Goal: Information Seeking & Learning: Learn about a topic

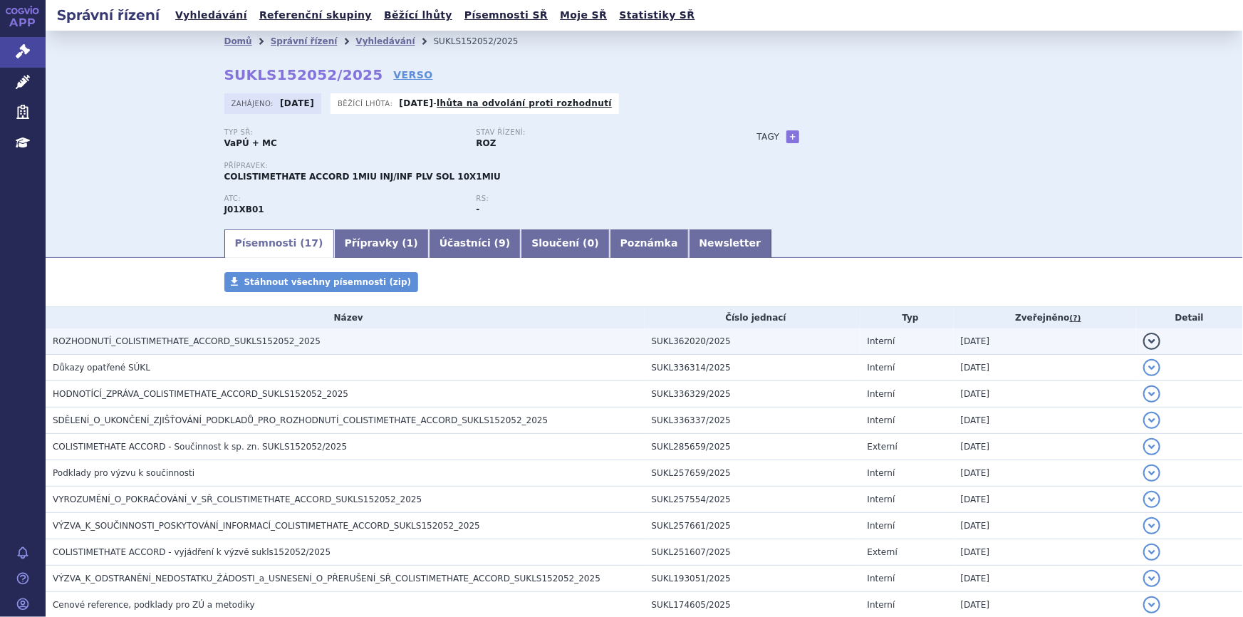
click at [182, 343] on span "ROZHODNUTÍ_COLISTIMETHATE_ACCORD_SUKLS152052_2025" at bounding box center [187, 341] width 268 height 10
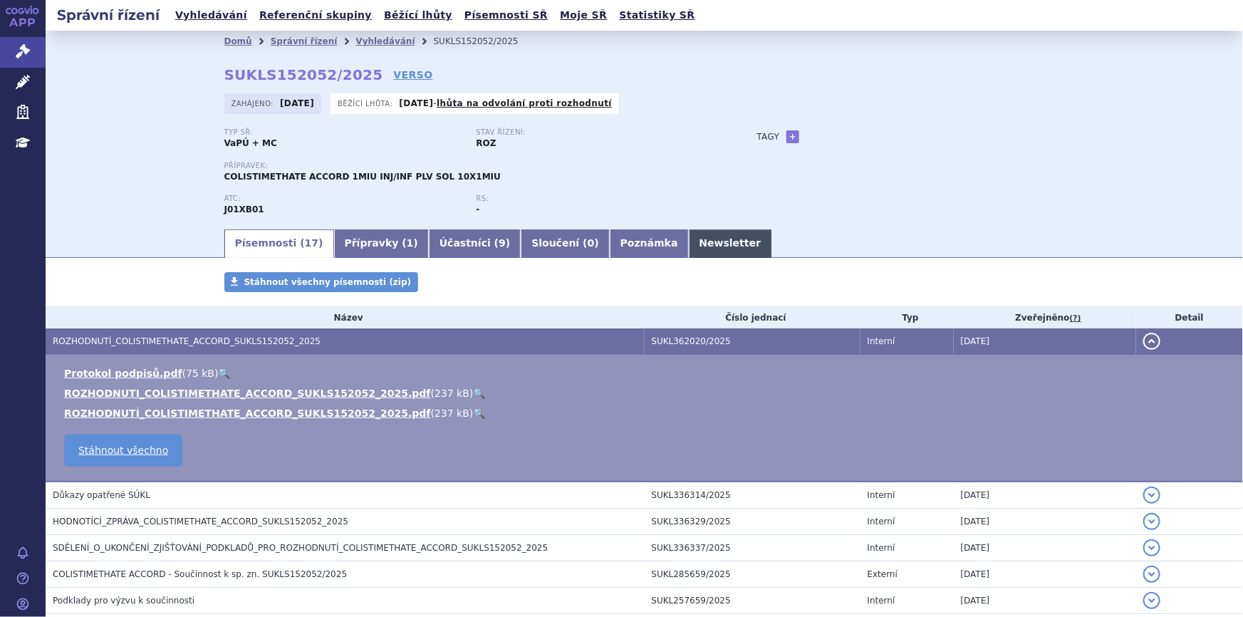
click at [689, 238] on link "Newsletter" at bounding box center [730, 243] width 83 height 28
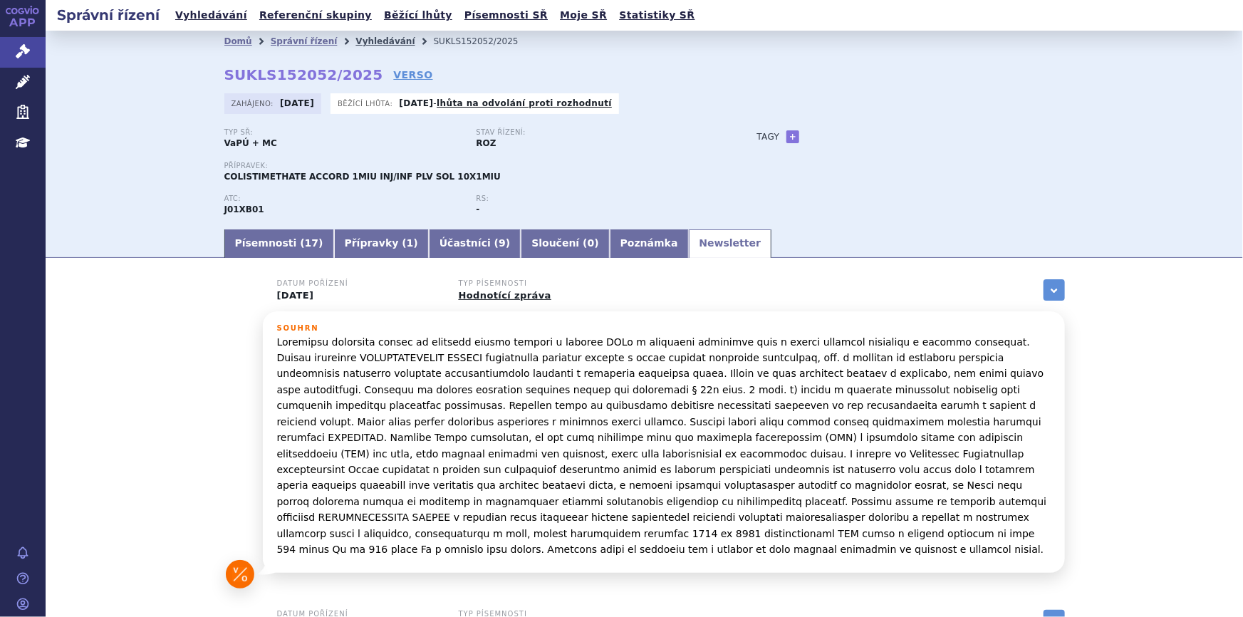
click at [365, 41] on link "Vyhledávání" at bounding box center [384, 41] width 59 height 10
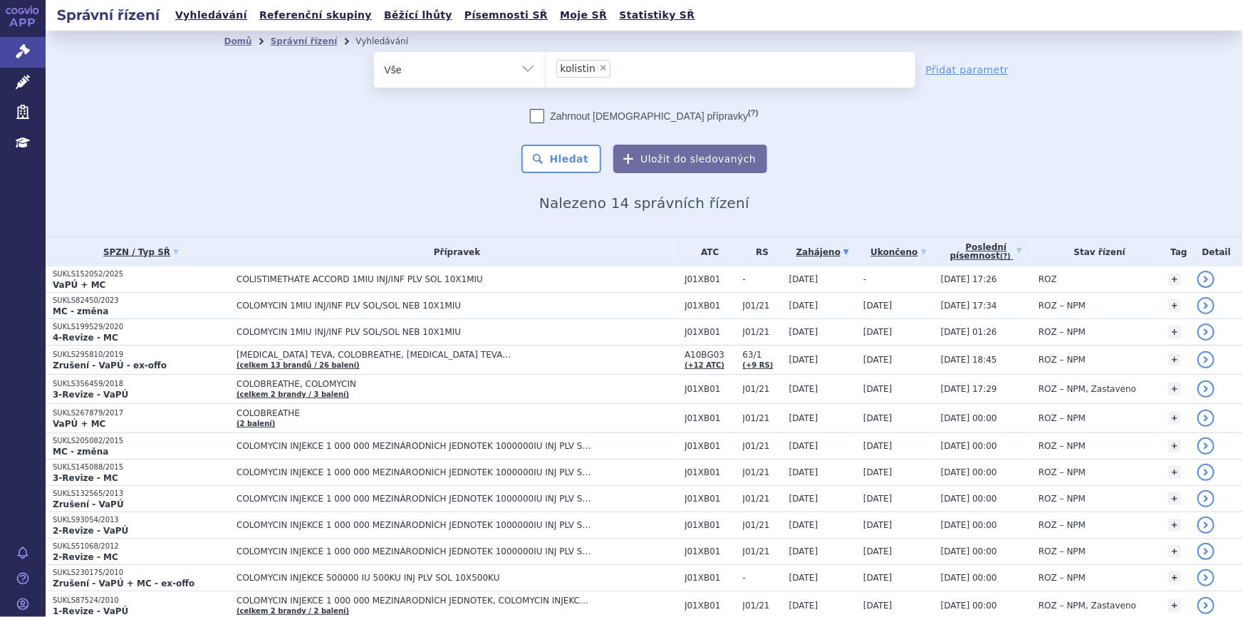
click at [599, 66] on span "×" at bounding box center [603, 67] width 9 height 9
click at [546, 66] on select "kolistin" at bounding box center [545, 69] width 1 height 36
select select
click at [595, 66] on ul at bounding box center [731, 67] width 370 height 30
click at [546, 66] on select "kolistin" at bounding box center [545, 69] width 1 height 36
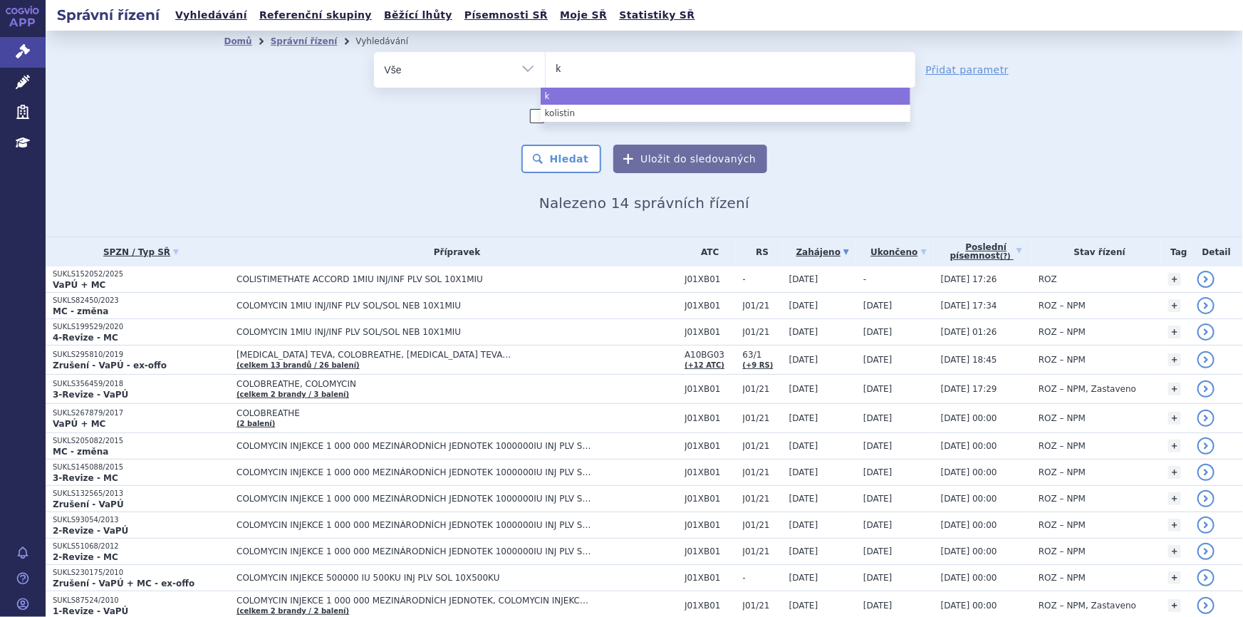
type input "kA"
type input "k"
type input "ka"
type input "kaf"
type input "kaft"
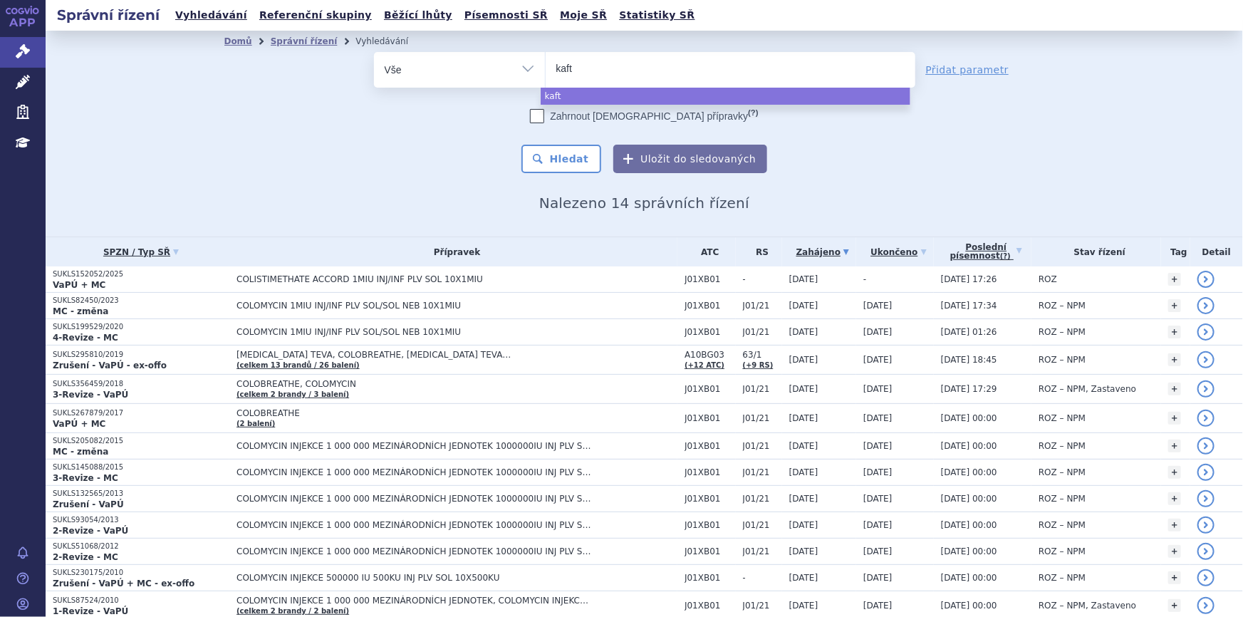
type input "kaftr"
type input "kaftri"
type input "kaftrio"
select select "kaftrio"
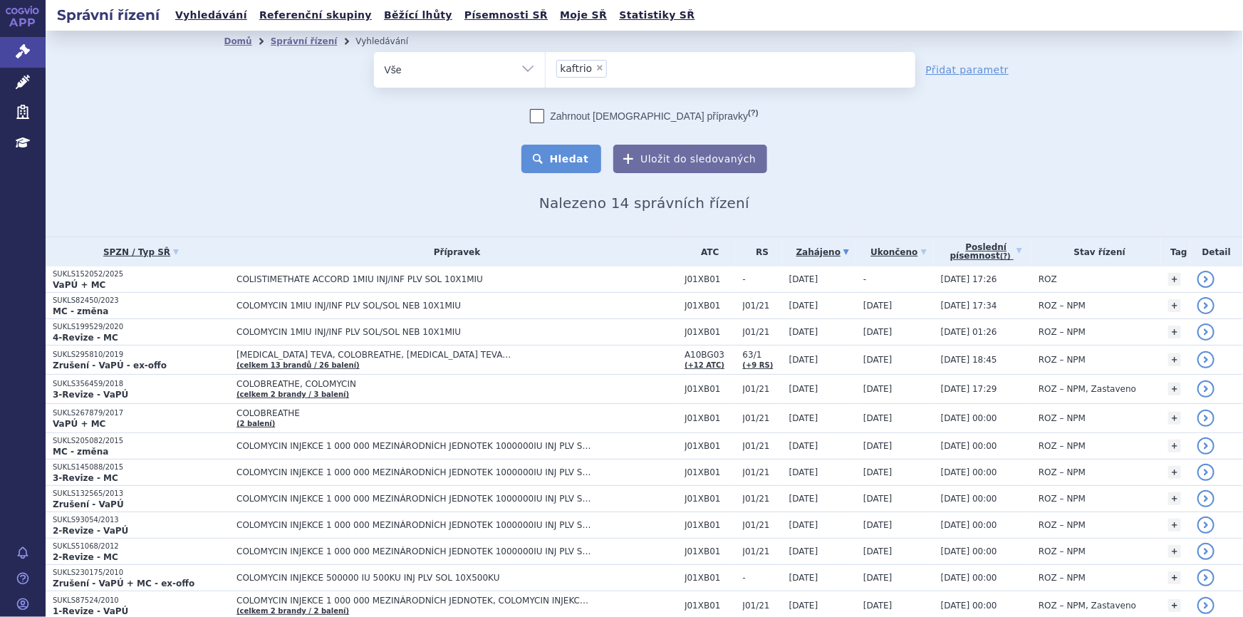
click at [578, 156] on button "Hledat" at bounding box center [561, 159] width 80 height 28
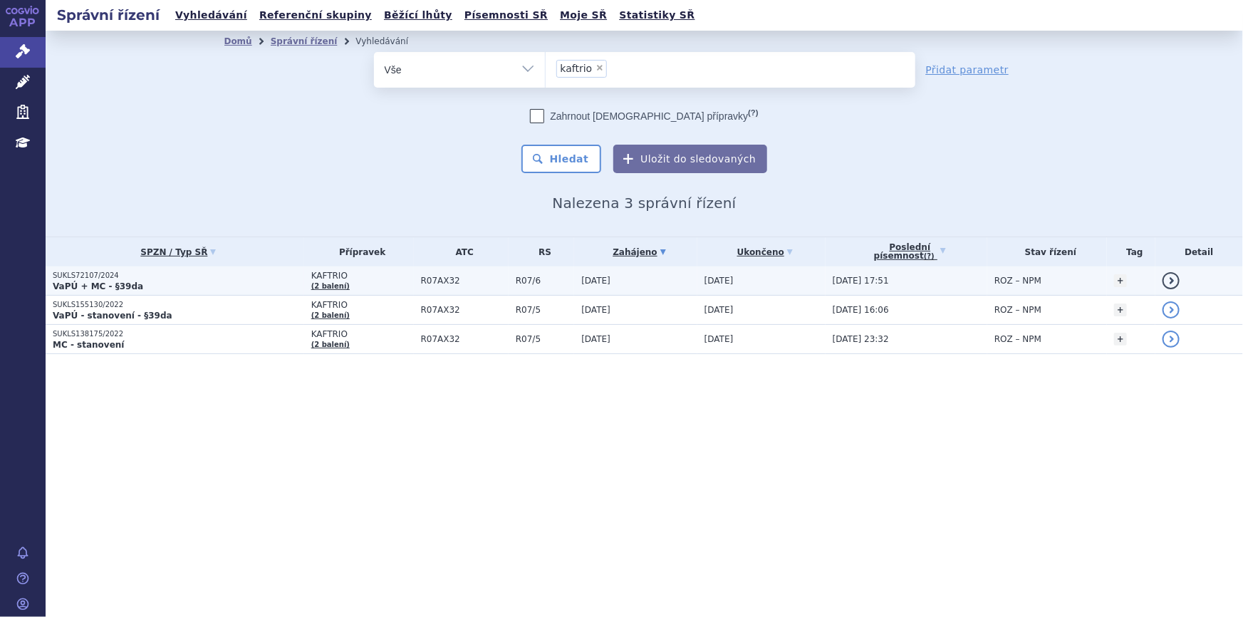
click at [464, 284] on span "R07AX32" at bounding box center [465, 281] width 88 height 10
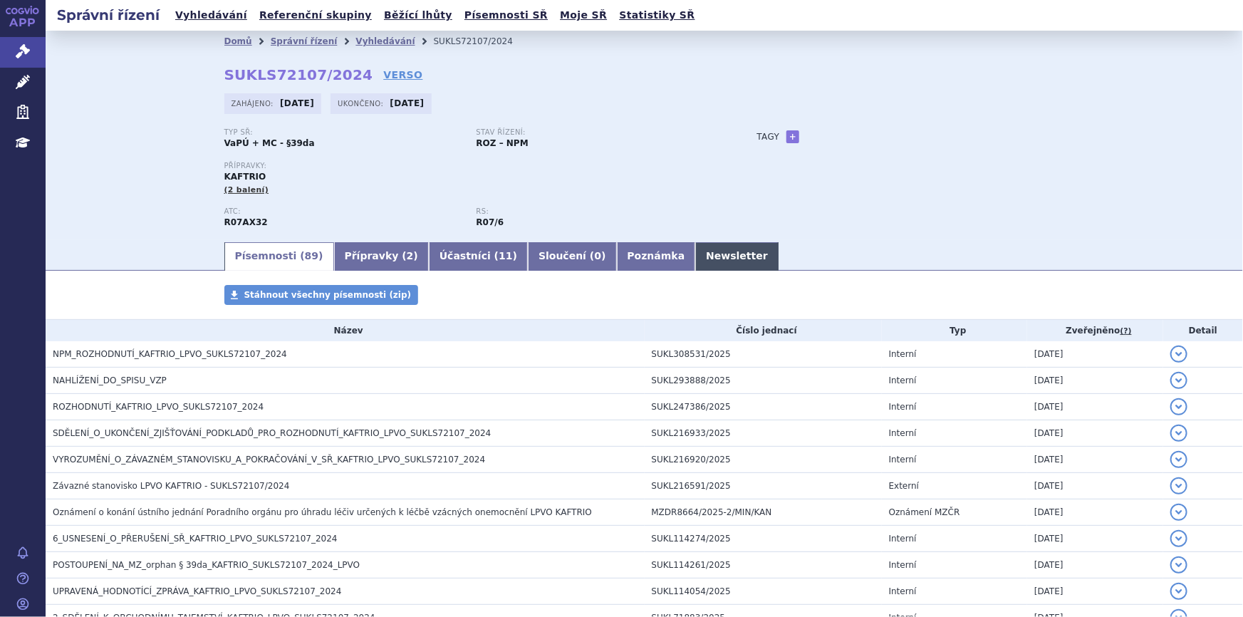
click at [695, 256] on link "Newsletter" at bounding box center [736, 256] width 83 height 28
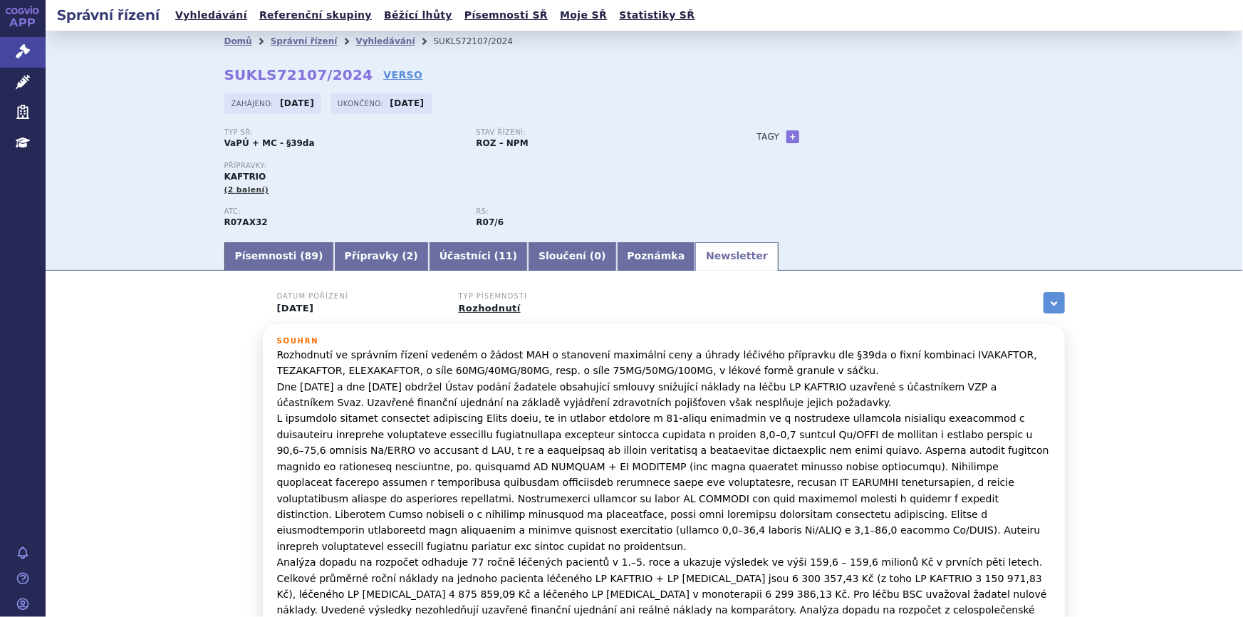
click at [276, 259] on link "Písemnosti ( 89 )" at bounding box center [279, 256] width 110 height 28
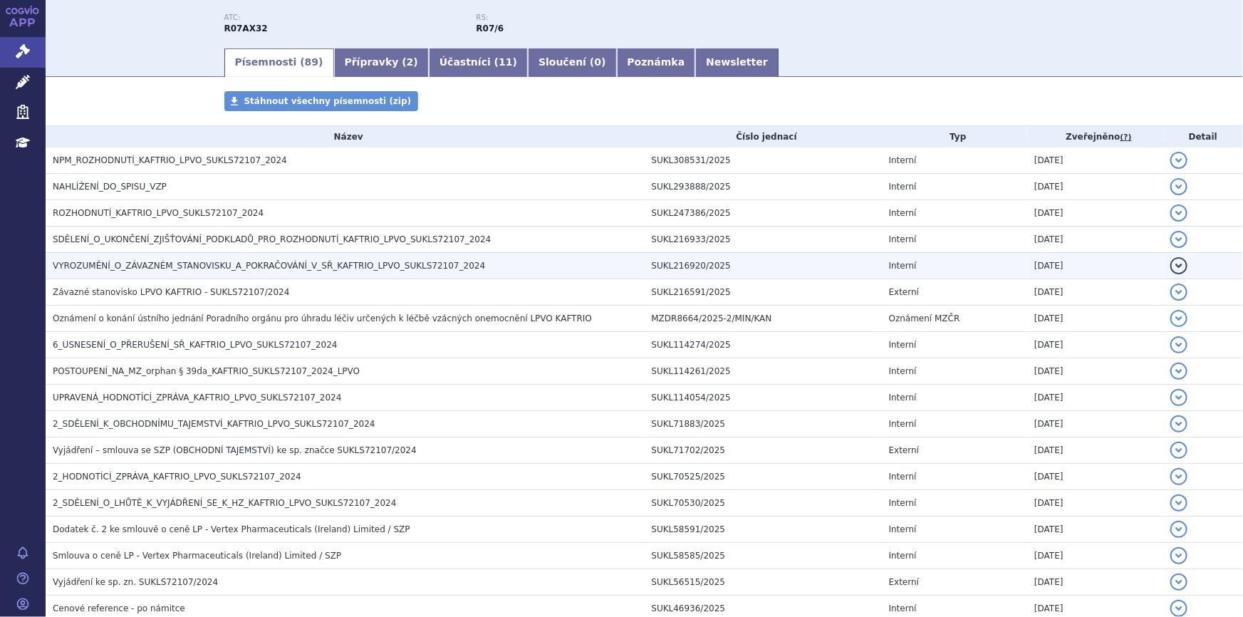
scroll to position [64, 0]
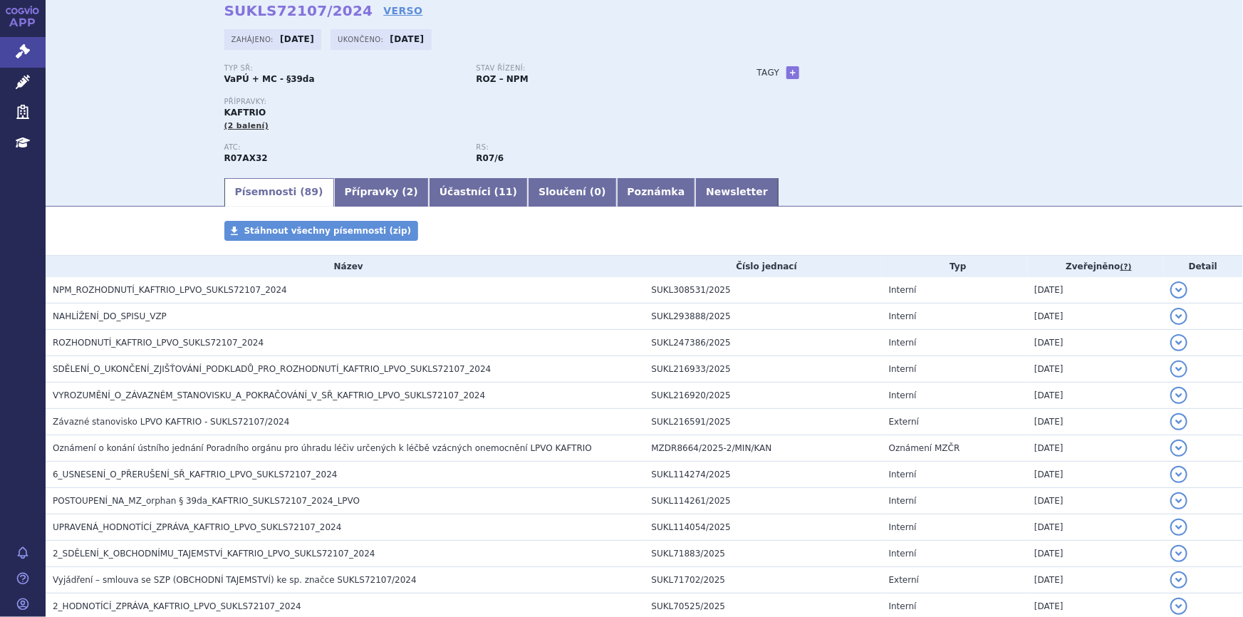
click at [367, 173] on div "ATC: R07AX32 RS: R07/6" at bounding box center [476, 159] width 504 height 33
click at [363, 194] on link "Přípravky ( 2 )" at bounding box center [381, 192] width 95 height 28
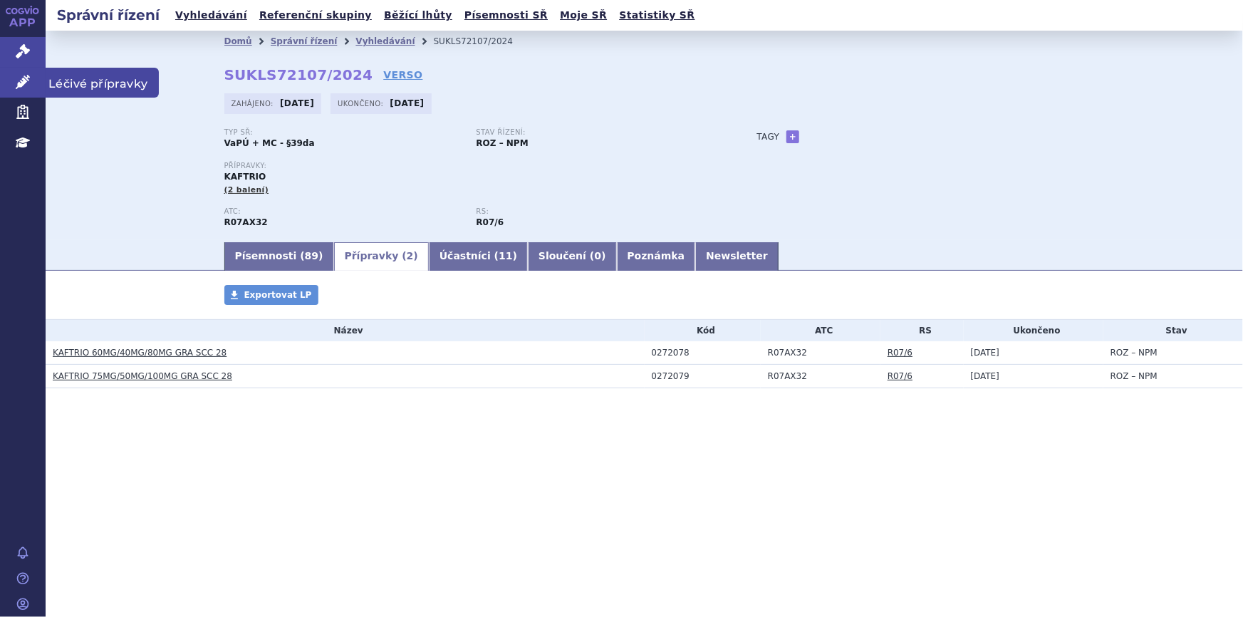
click at [21, 83] on icon at bounding box center [23, 82] width 14 height 14
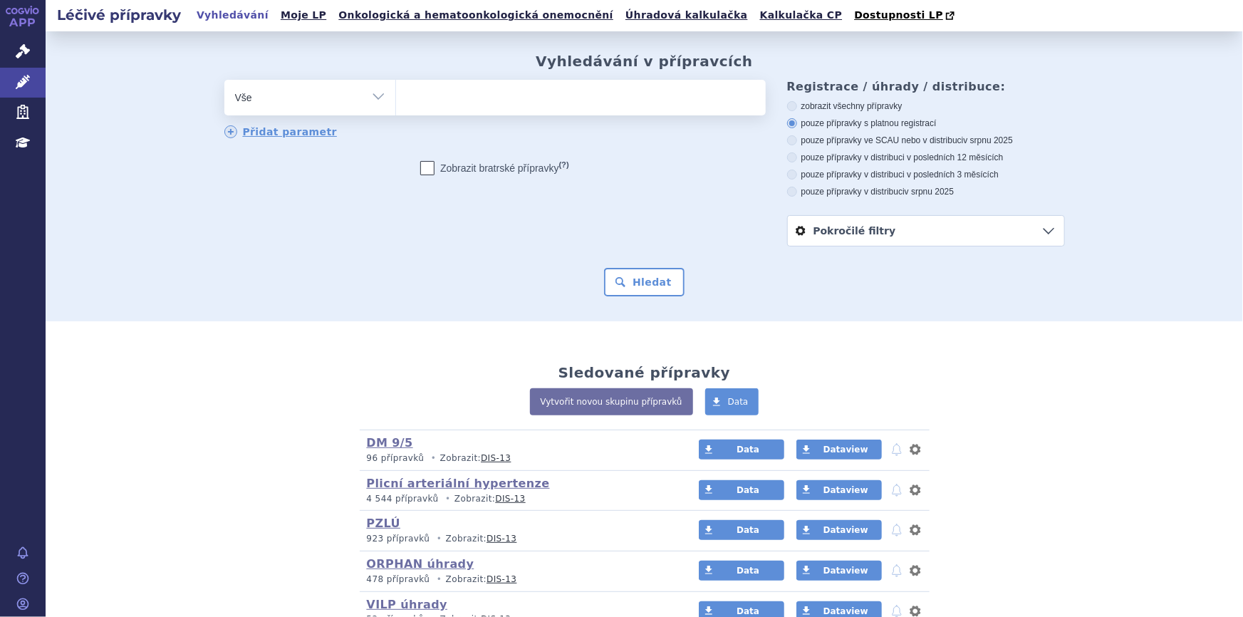
click at [464, 100] on ul at bounding box center [581, 95] width 370 height 30
click at [396, 100] on select at bounding box center [395, 97] width 1 height 36
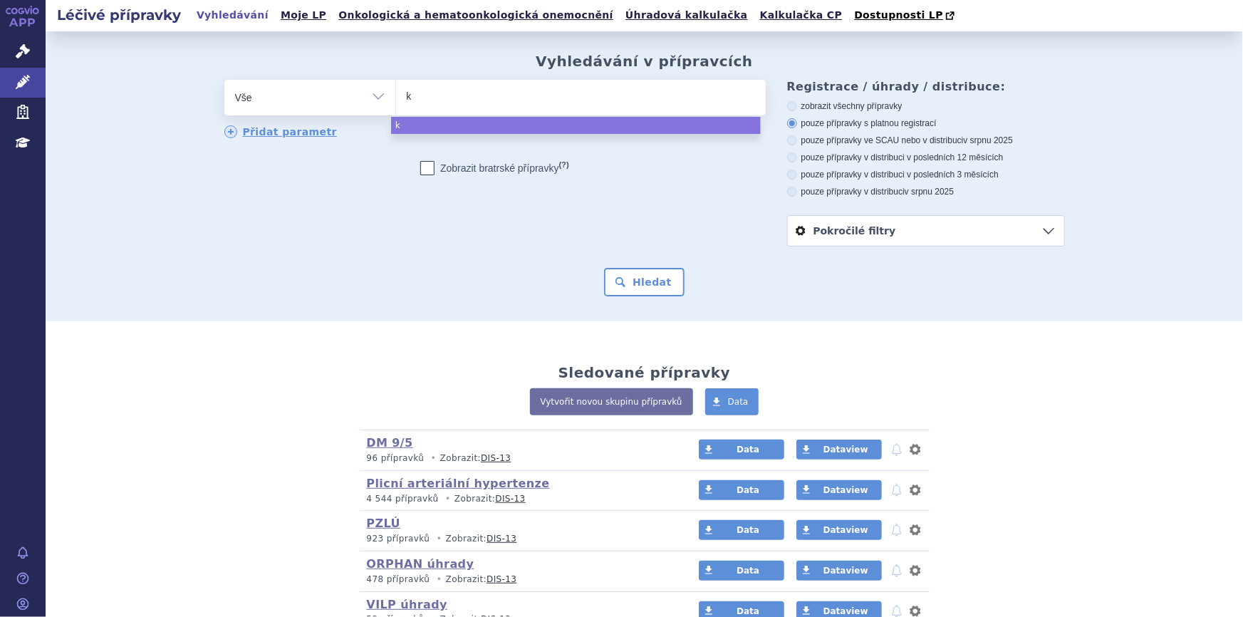
type input "ka"
type input "kaf"
type input "kaftr"
type input "kaftri"
type input "kaftrio"
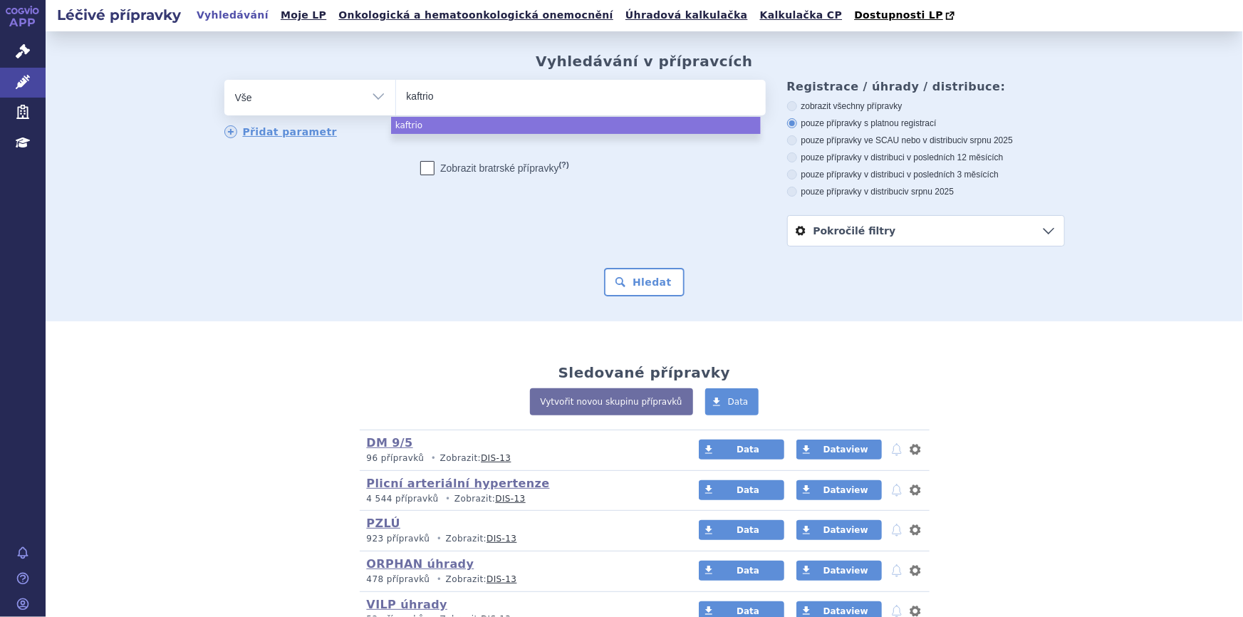
select select "kaftrio"
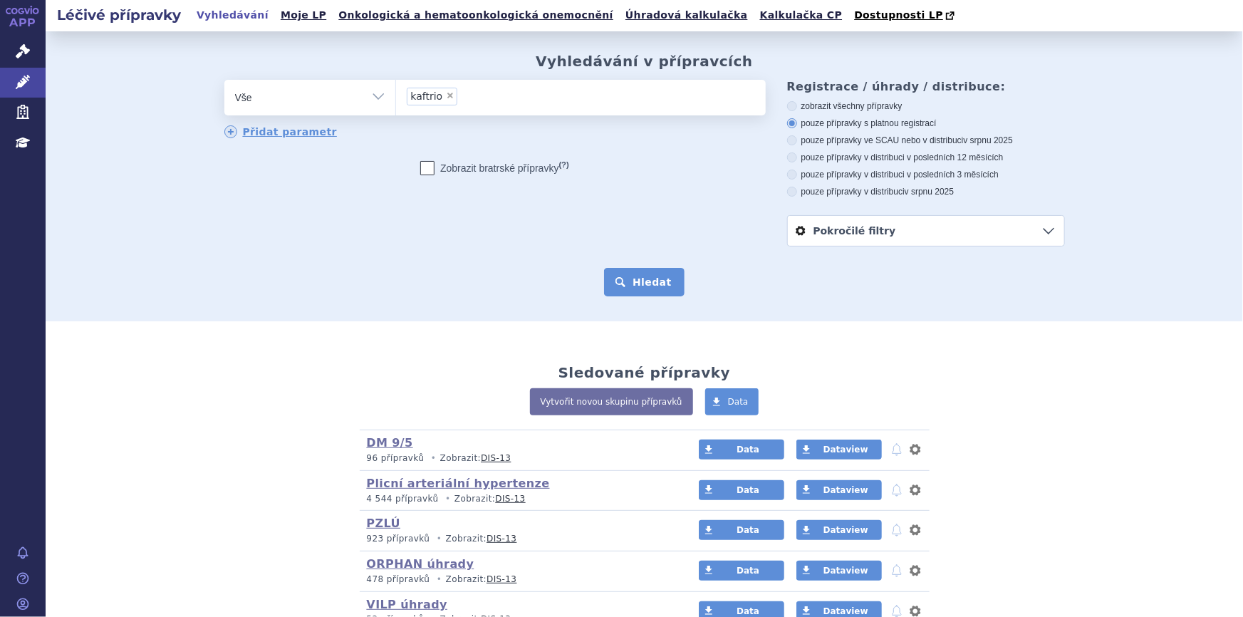
click at [637, 281] on button "Hledat" at bounding box center [644, 282] width 80 height 28
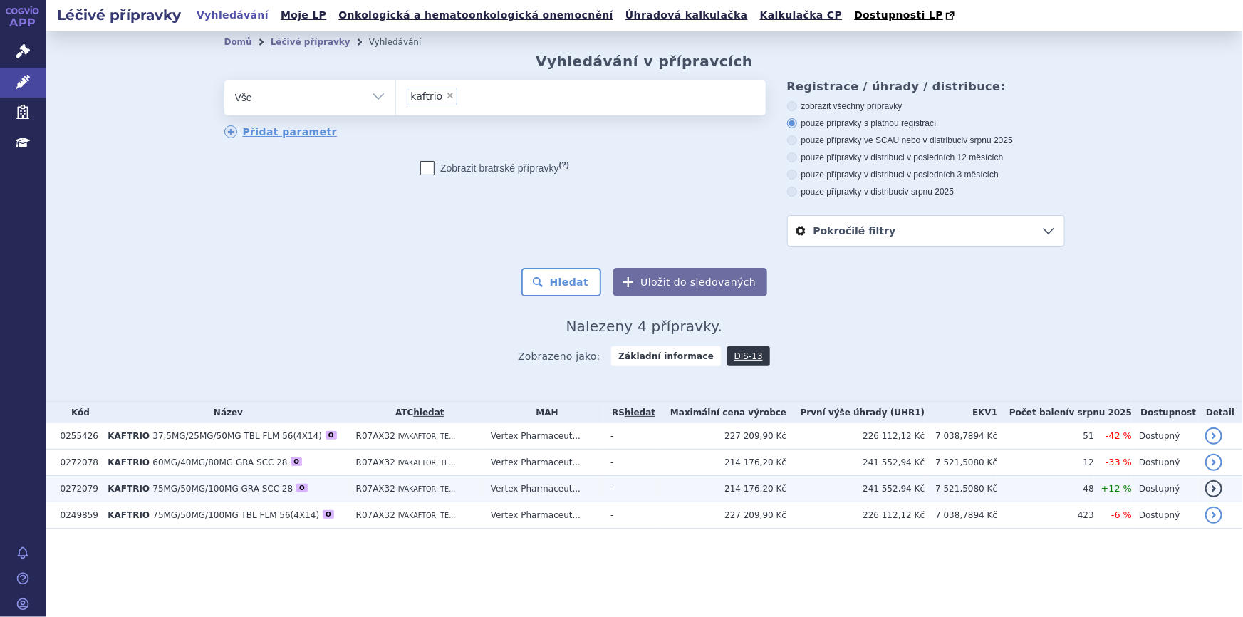
click at [463, 489] on td "R07AX32 IVAKAFTOR, TE..." at bounding box center [416, 489] width 135 height 26
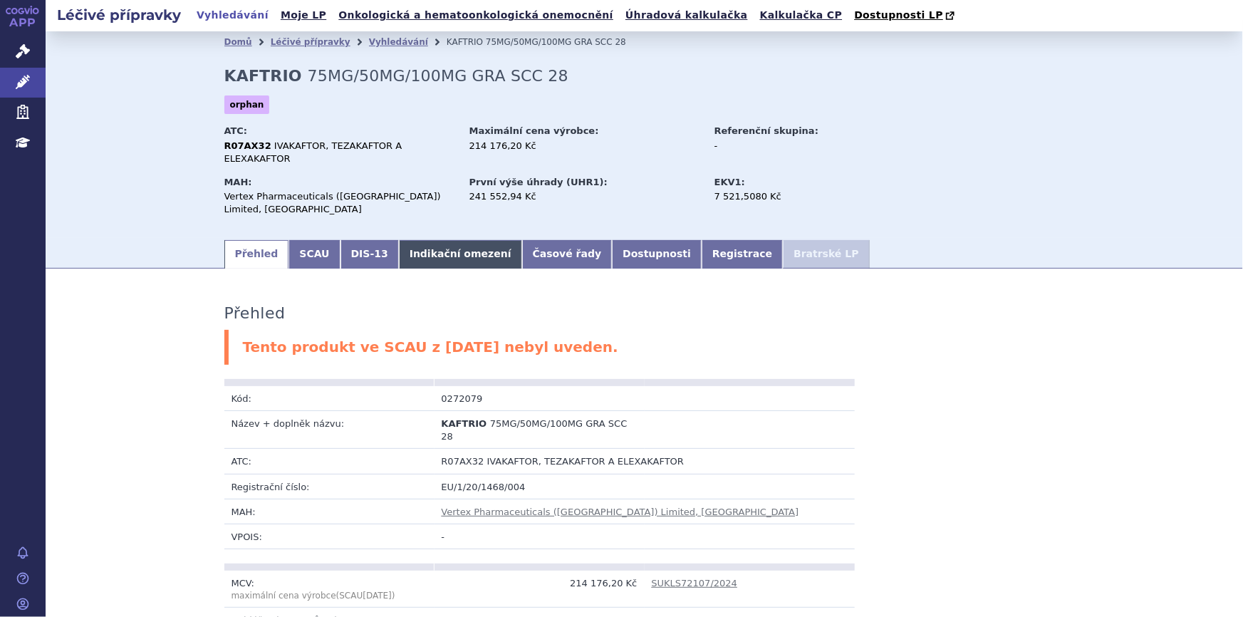
click at [447, 240] on link "Indikační omezení" at bounding box center [460, 254] width 123 height 28
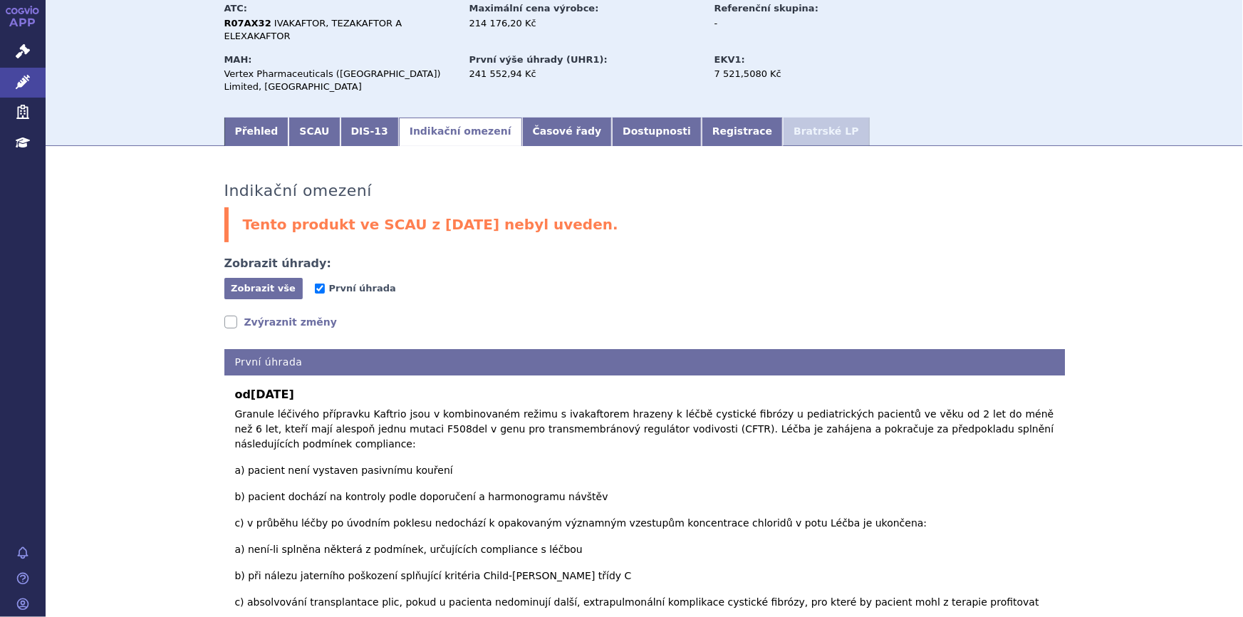
scroll to position [7, 0]
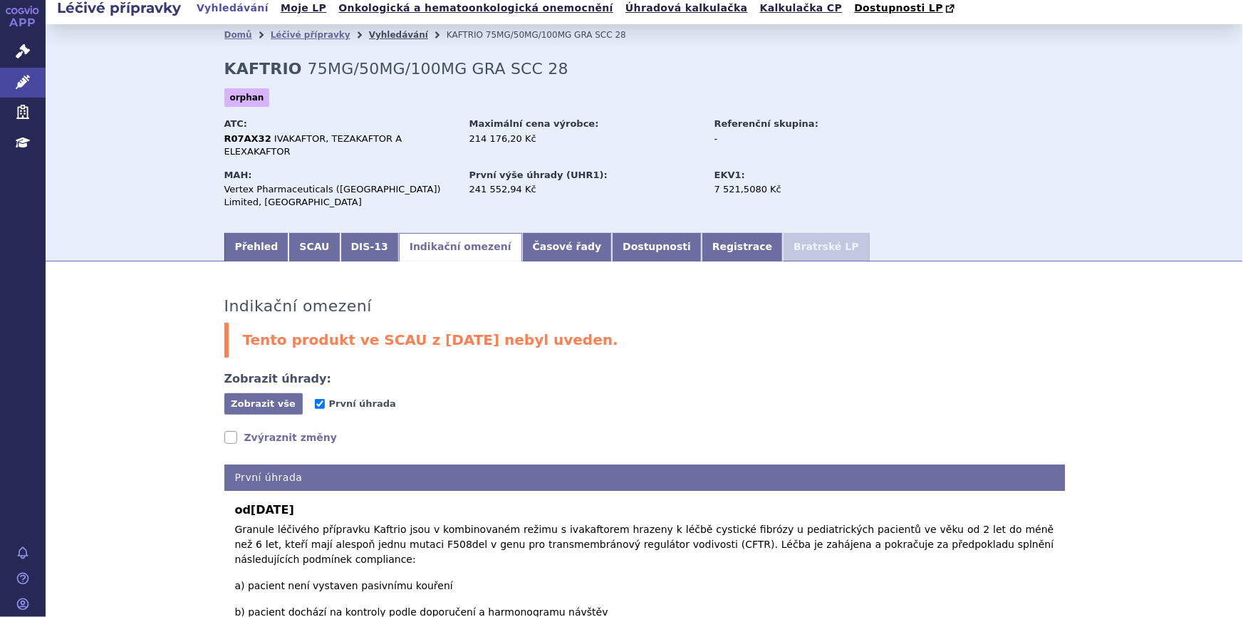
click at [369, 40] on link "Vyhledávání" at bounding box center [398, 35] width 59 height 10
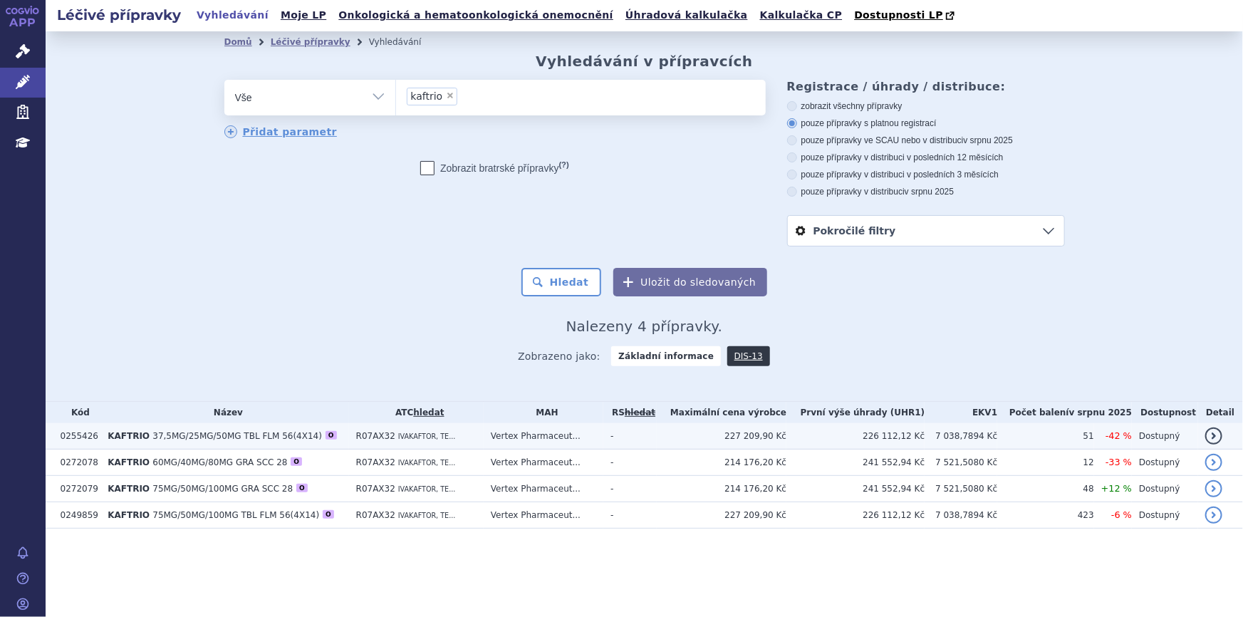
click at [236, 439] on span "37,5MG/25MG/50MG TBL FLM 56(4X14)" at bounding box center [237, 436] width 170 height 10
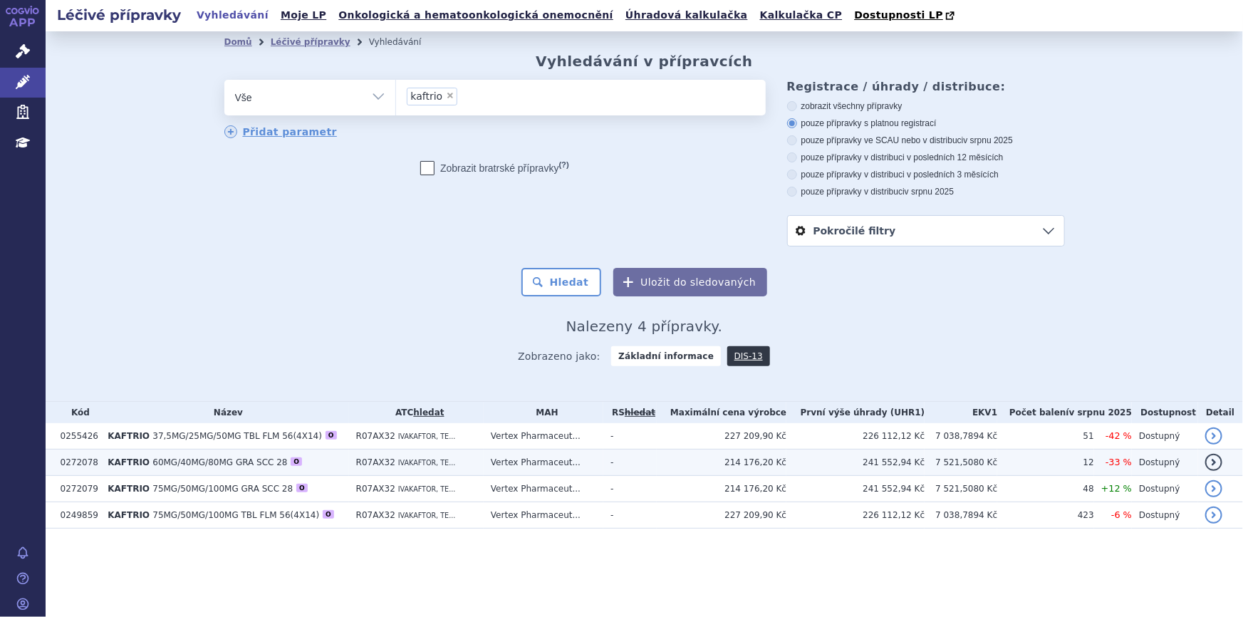
click at [227, 471] on td "KAFTRIO 60MG/40MG/80MG GRA SCC 28 O" at bounding box center [224, 462] width 248 height 26
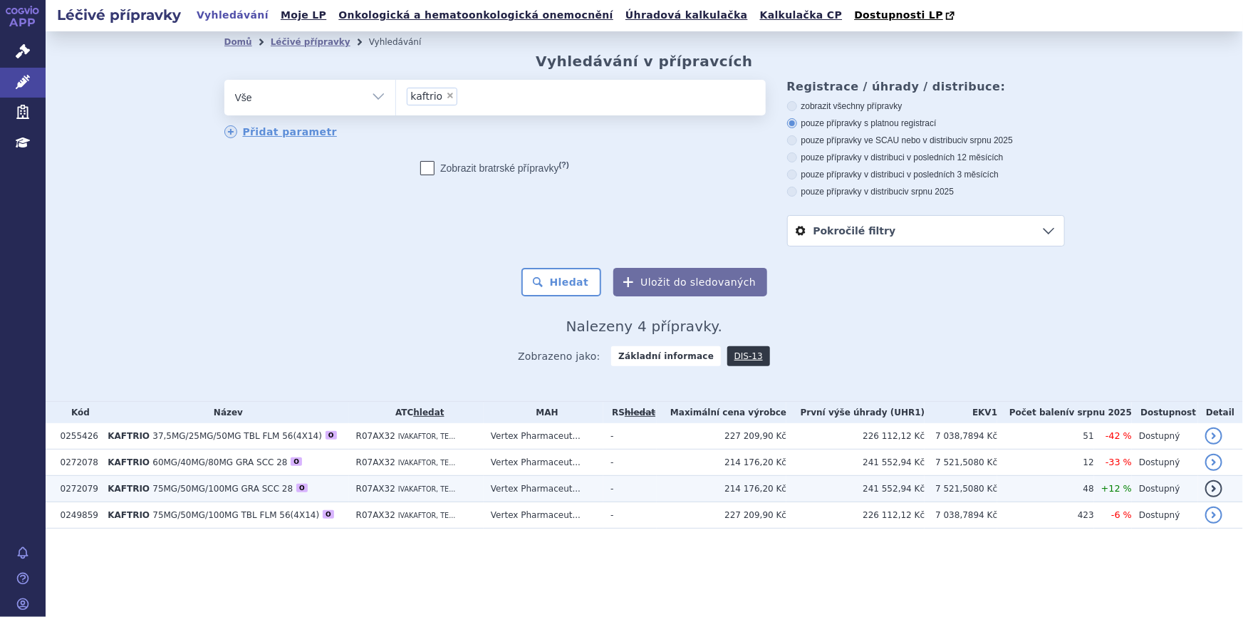
click at [219, 492] on span "75MG/50MG/100MG GRA SCC 28" at bounding box center [222, 489] width 140 height 10
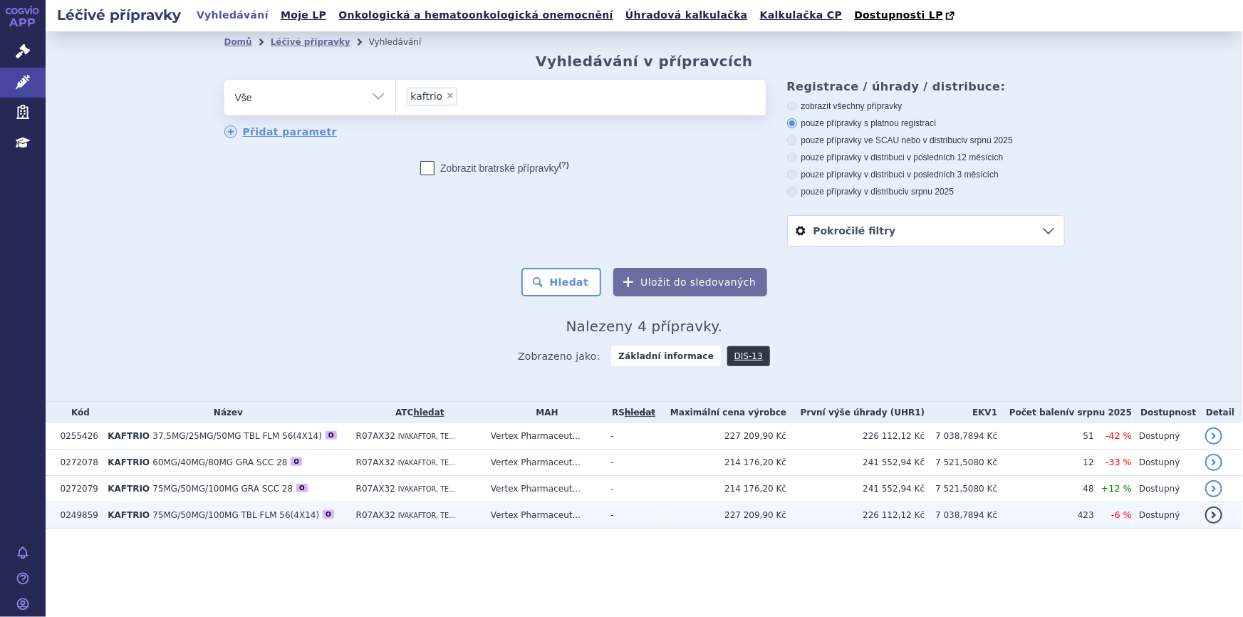
click at [212, 516] on span "75MG/50MG/100MG TBL FLM 56(4X14)" at bounding box center [235, 515] width 167 height 10
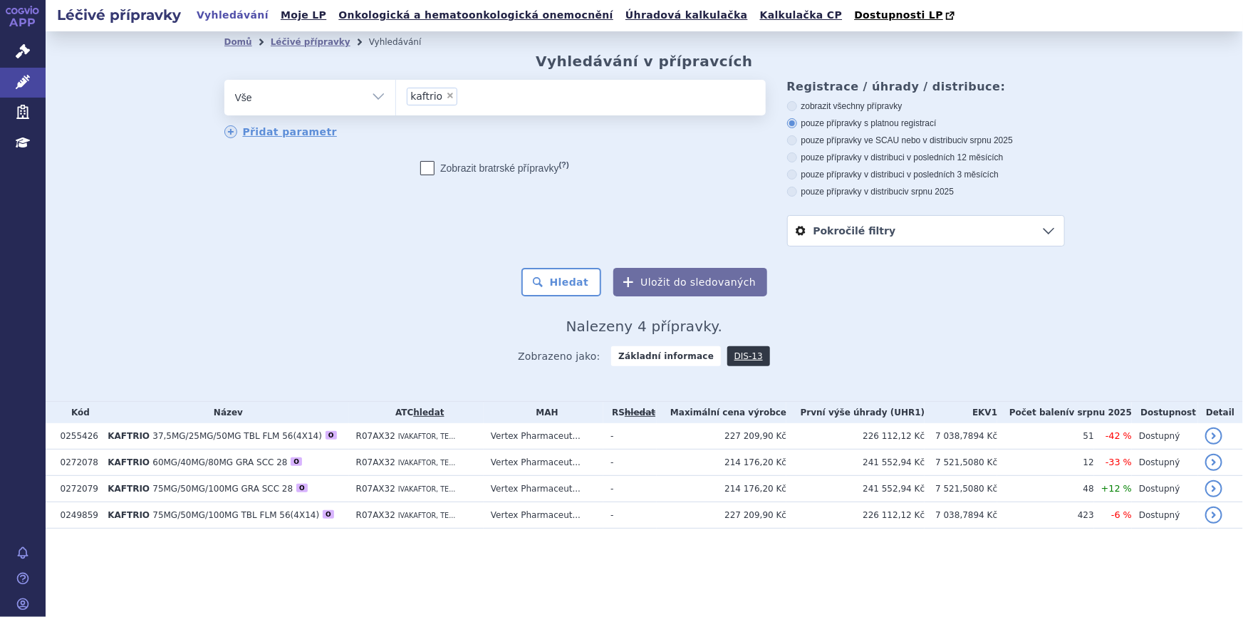
click at [390, 360] on div "Zobrazeno jako: Základní informace DIS-13" at bounding box center [644, 355] width 840 height 41
click at [909, 292] on div "Hledat Uložit do sledovaných" at bounding box center [644, 282] width 840 height 28
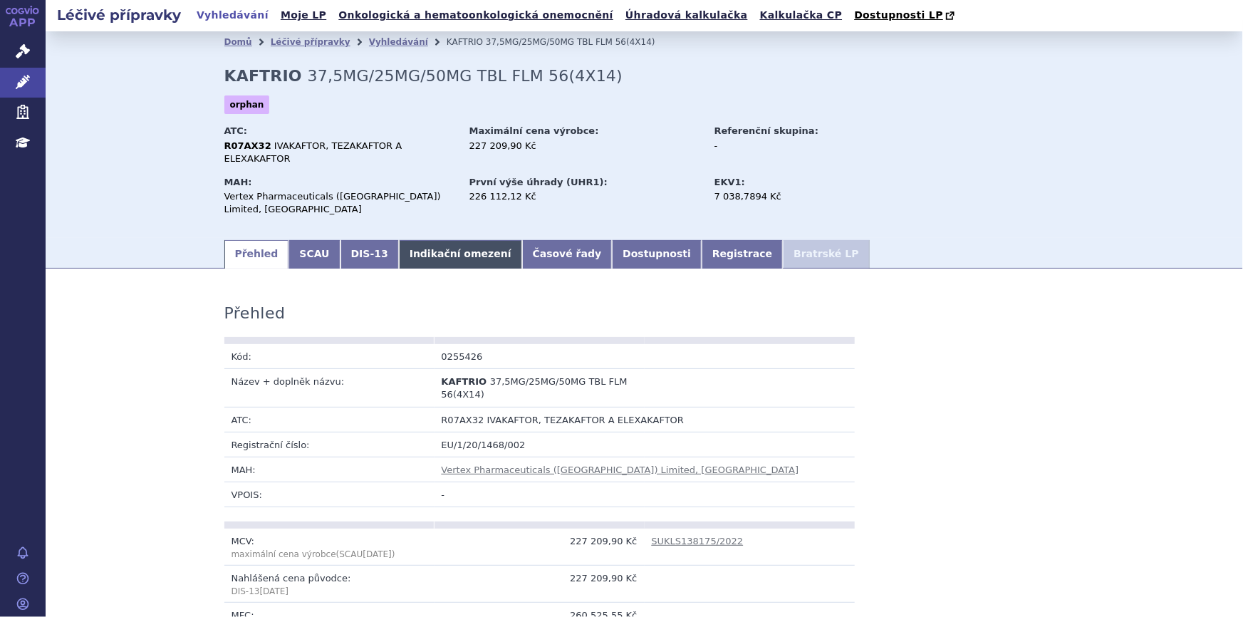
click at [399, 240] on link "Indikační omezení" at bounding box center [460, 254] width 123 height 28
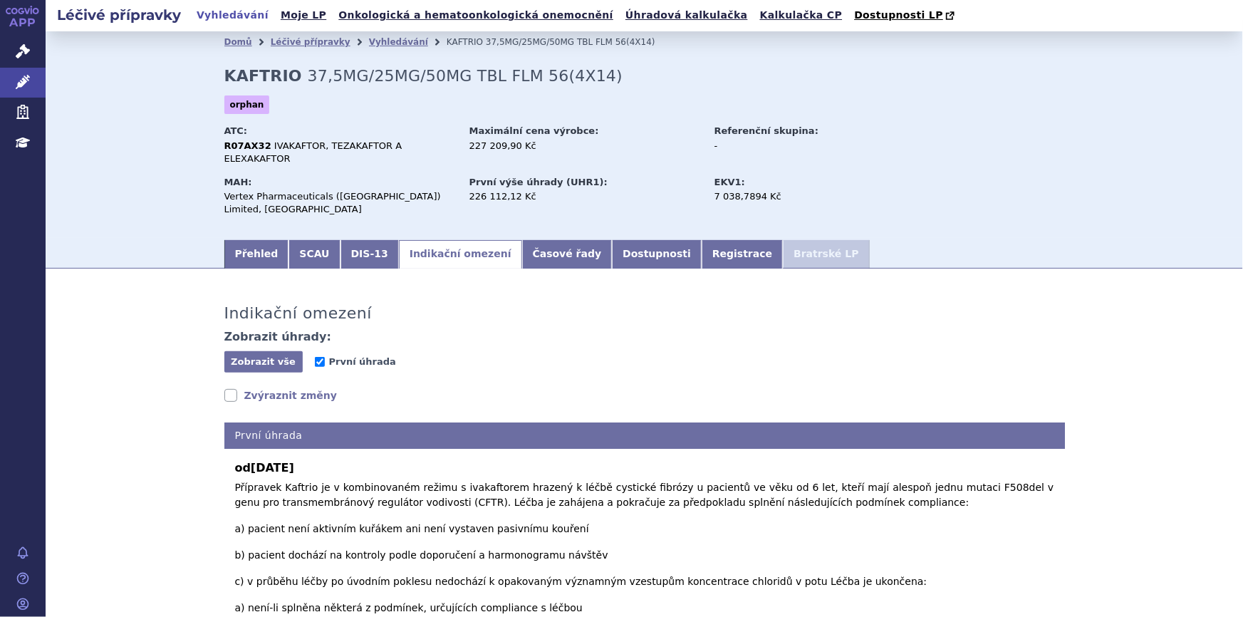
scroll to position [182, 0]
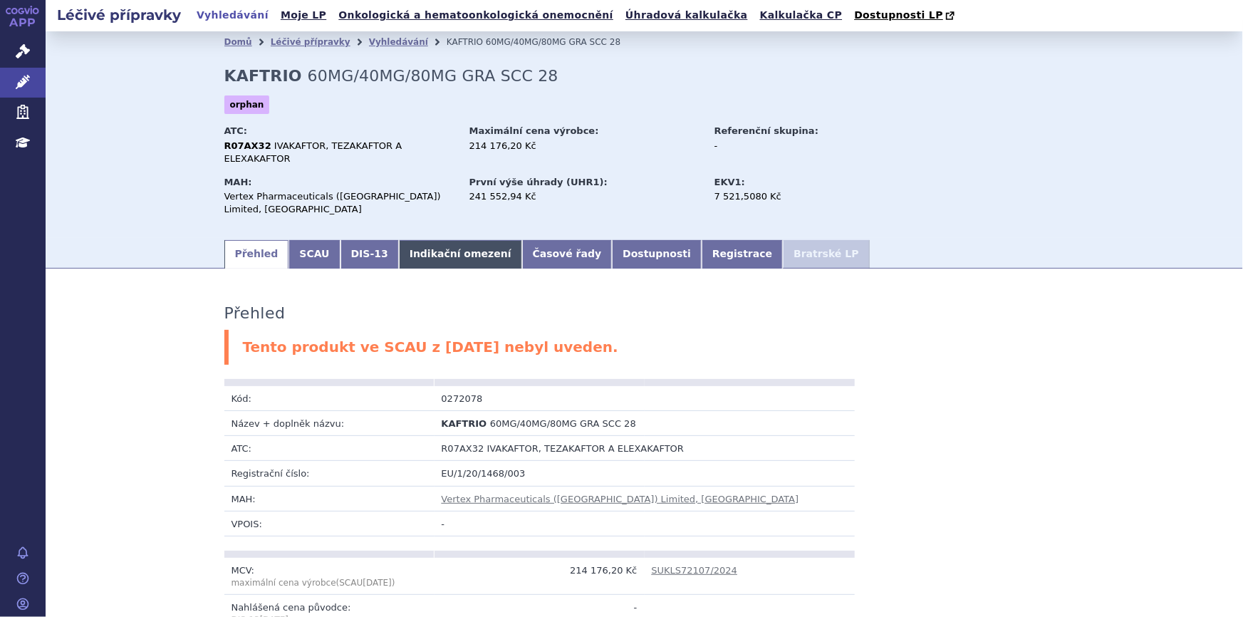
click at [422, 240] on link "Indikační omezení" at bounding box center [460, 254] width 123 height 28
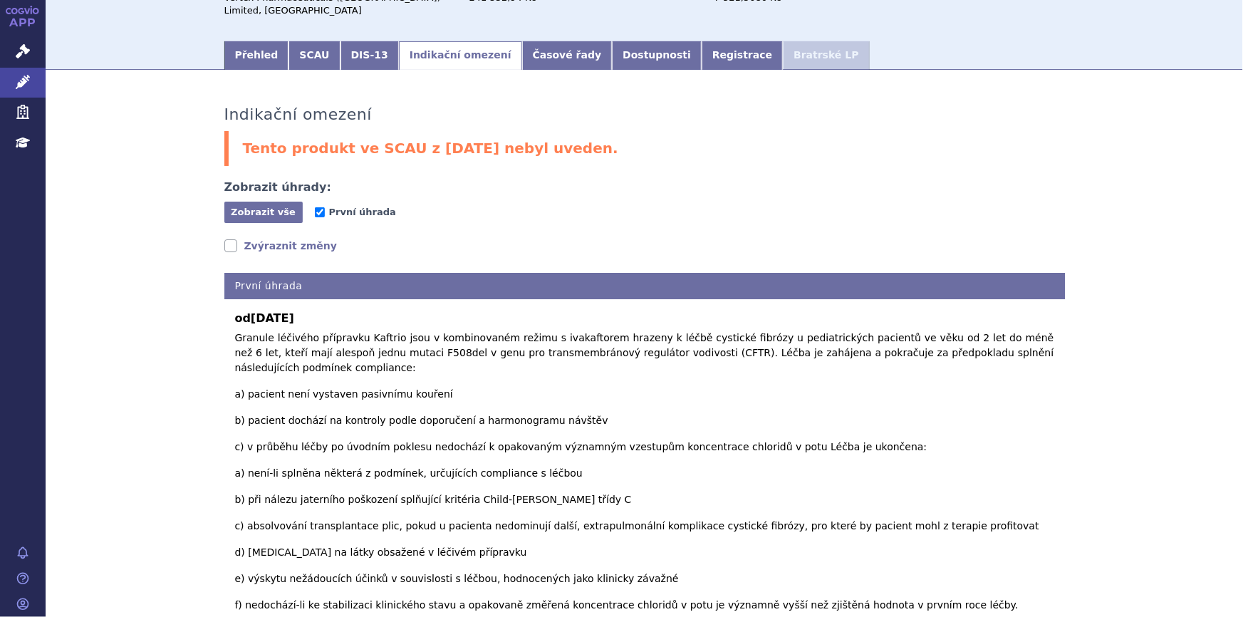
scroll to position [201, 0]
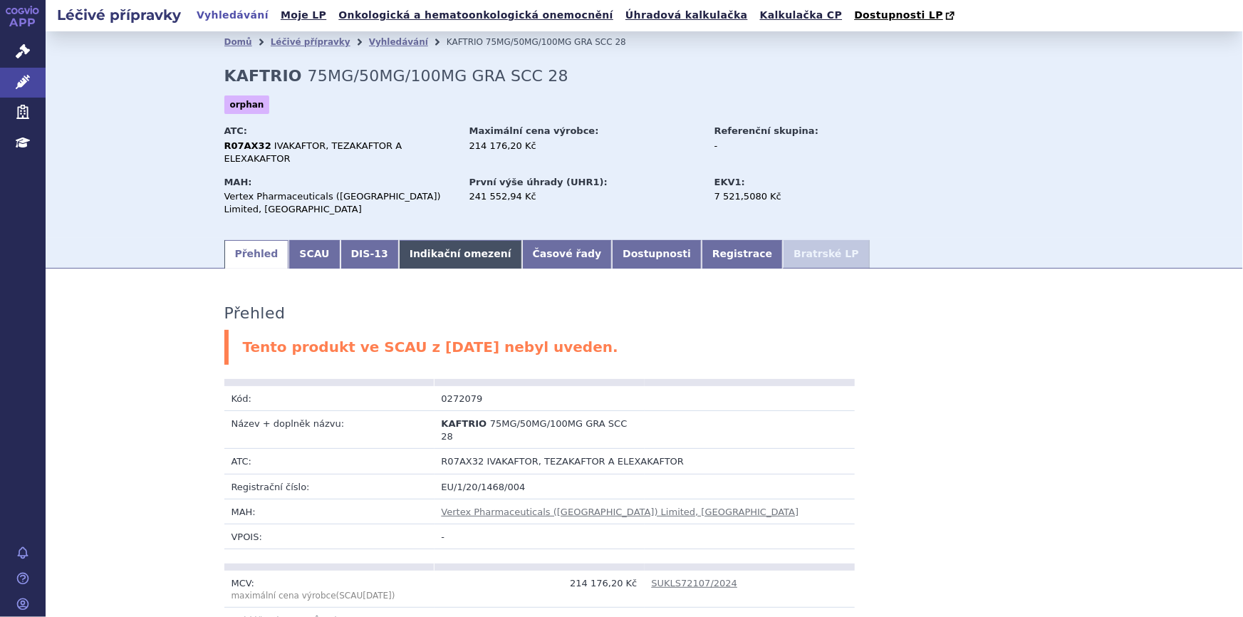
click at [410, 240] on link "Indikační omezení" at bounding box center [460, 254] width 123 height 28
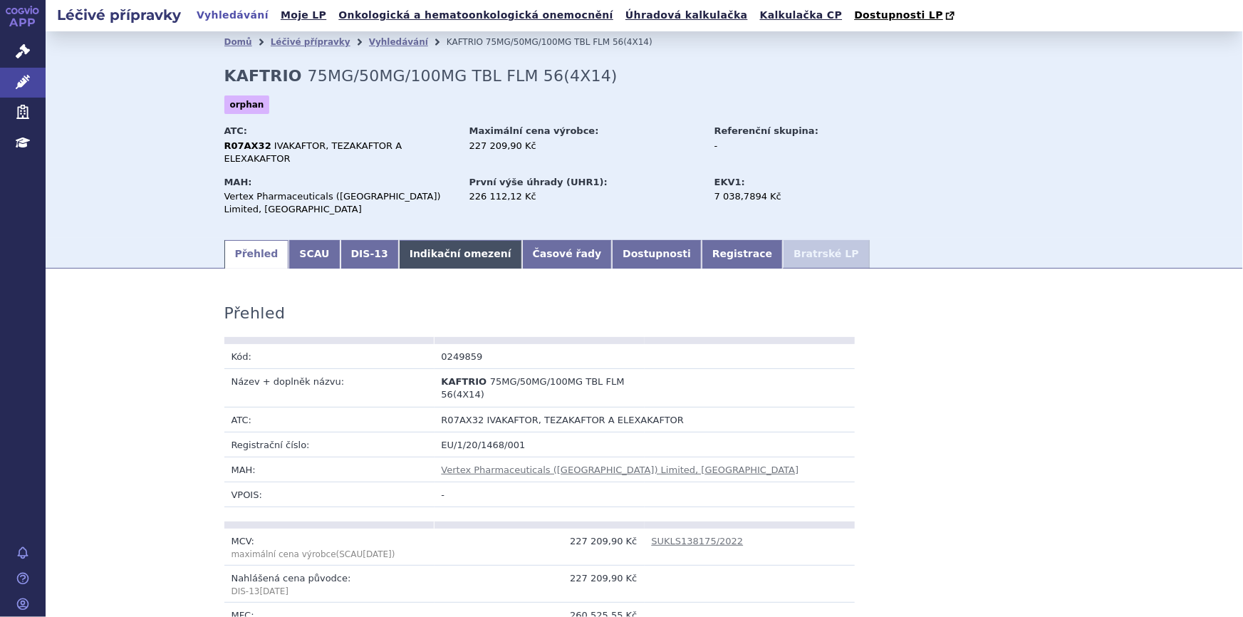
click at [407, 240] on link "Indikační omezení" at bounding box center [460, 254] width 123 height 28
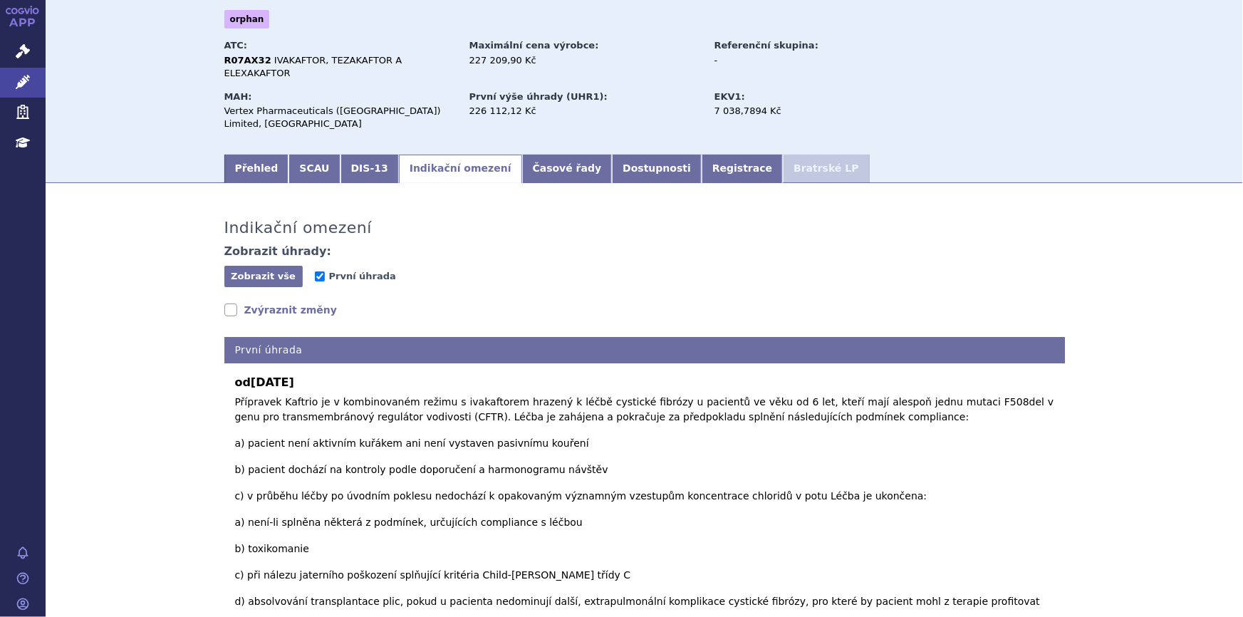
scroll to position [182, 0]
